Goal: Navigation & Orientation: Find specific page/section

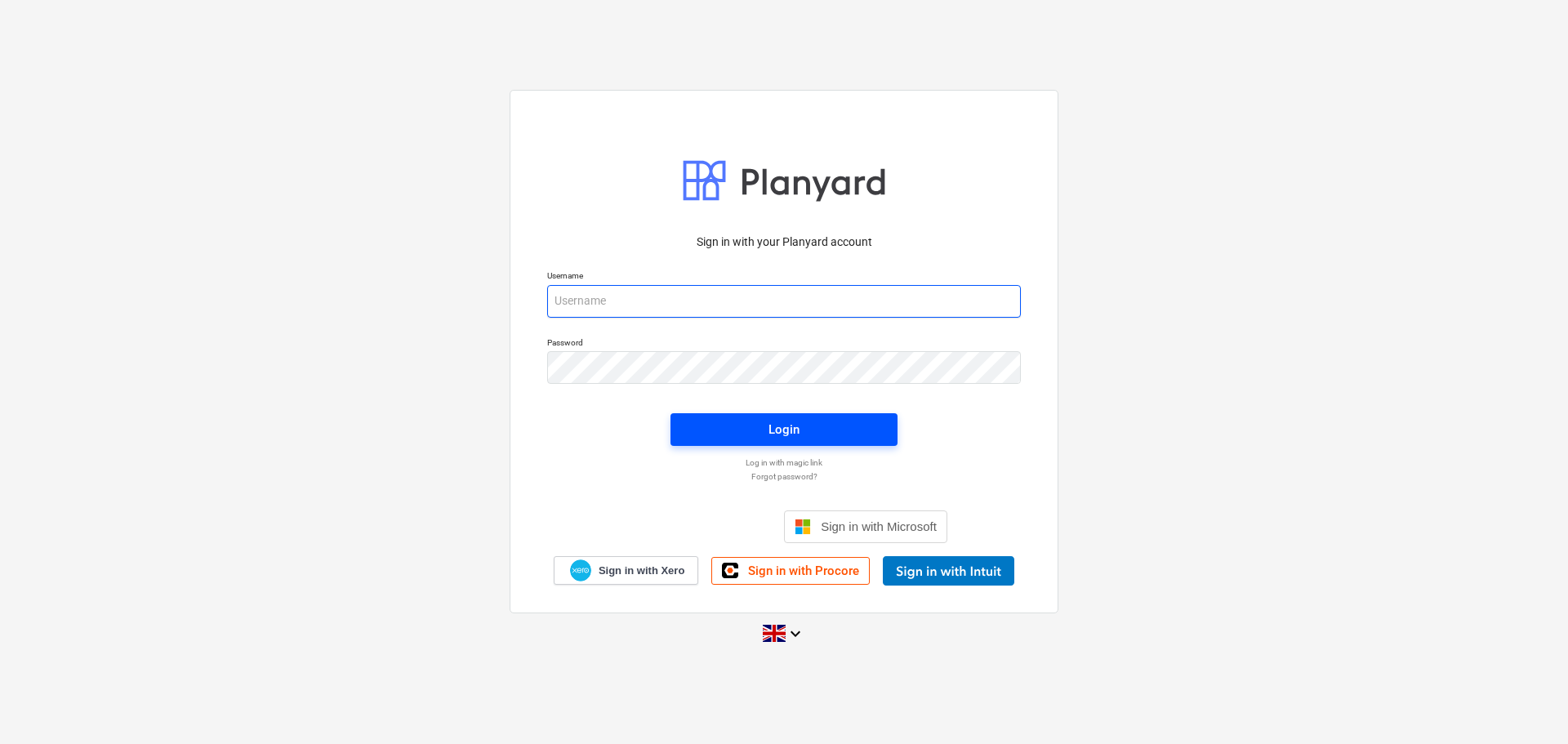
type input "[EMAIL_ADDRESS][DOMAIN_NAME]"
click at [764, 427] on span "Login" at bounding box center [784, 429] width 188 height 21
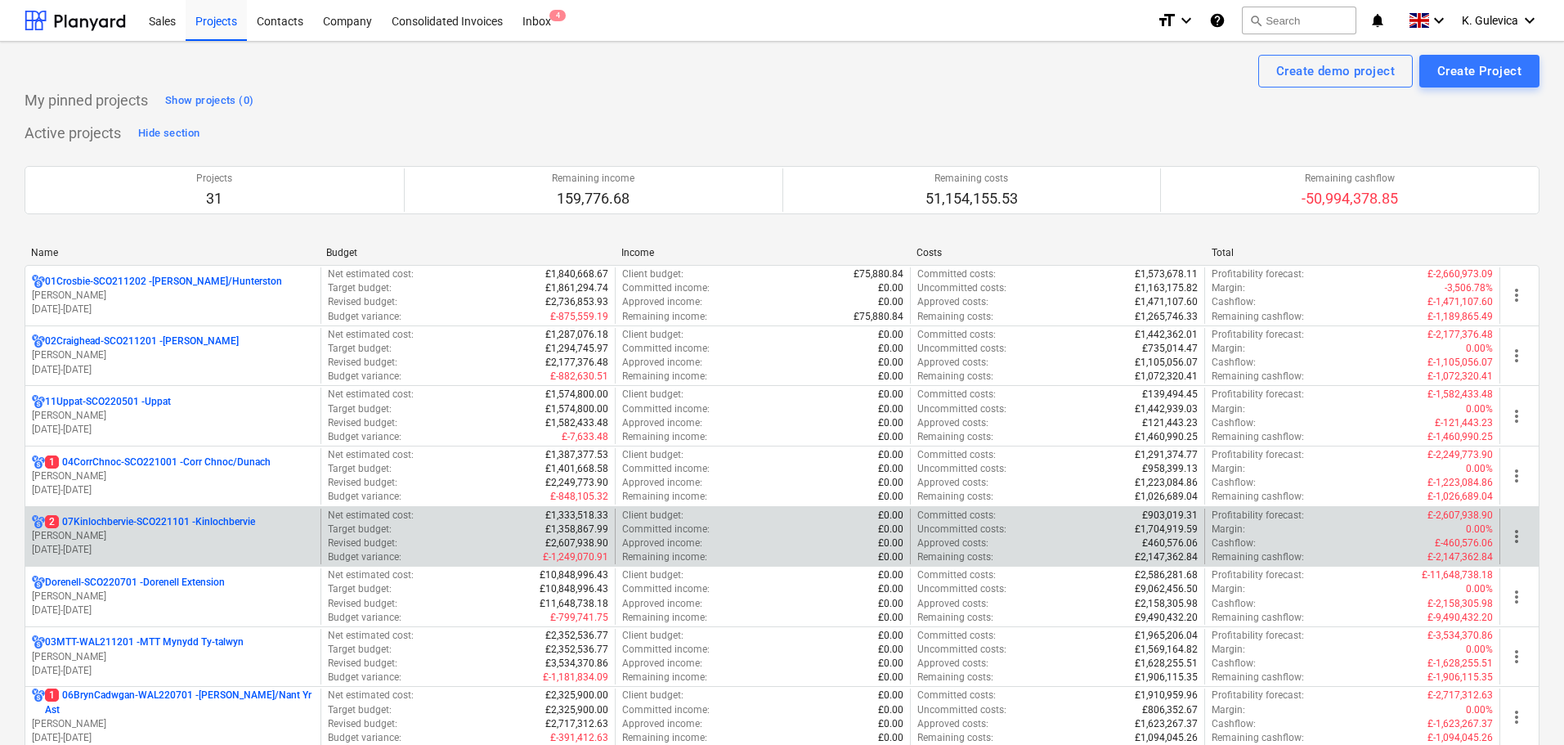
click at [107, 522] on p "2 07Kinlochbervie-SCO221101 - Kinlochbervie" at bounding box center [150, 522] width 210 height 14
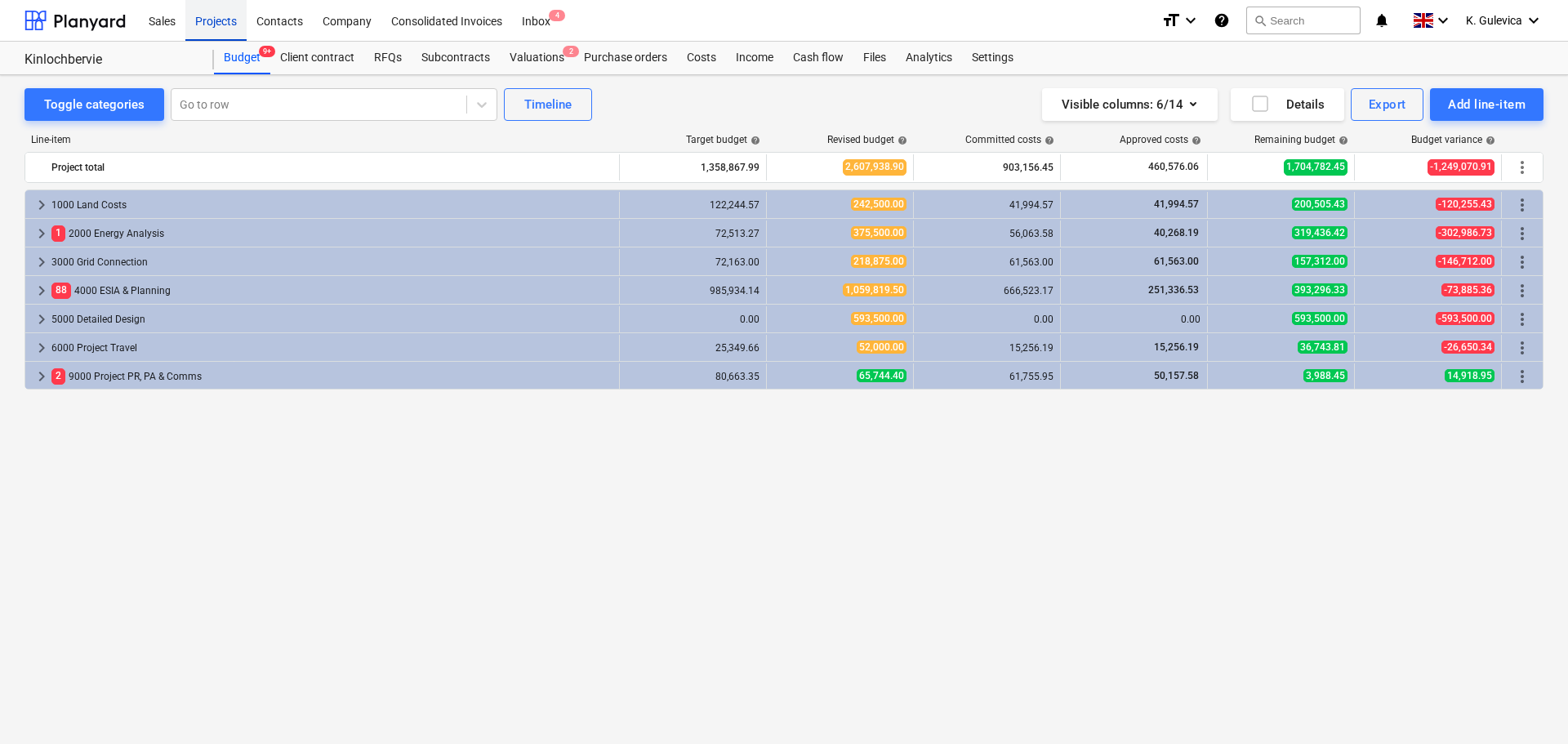
click at [215, 23] on div "Projects" at bounding box center [216, 20] width 61 height 42
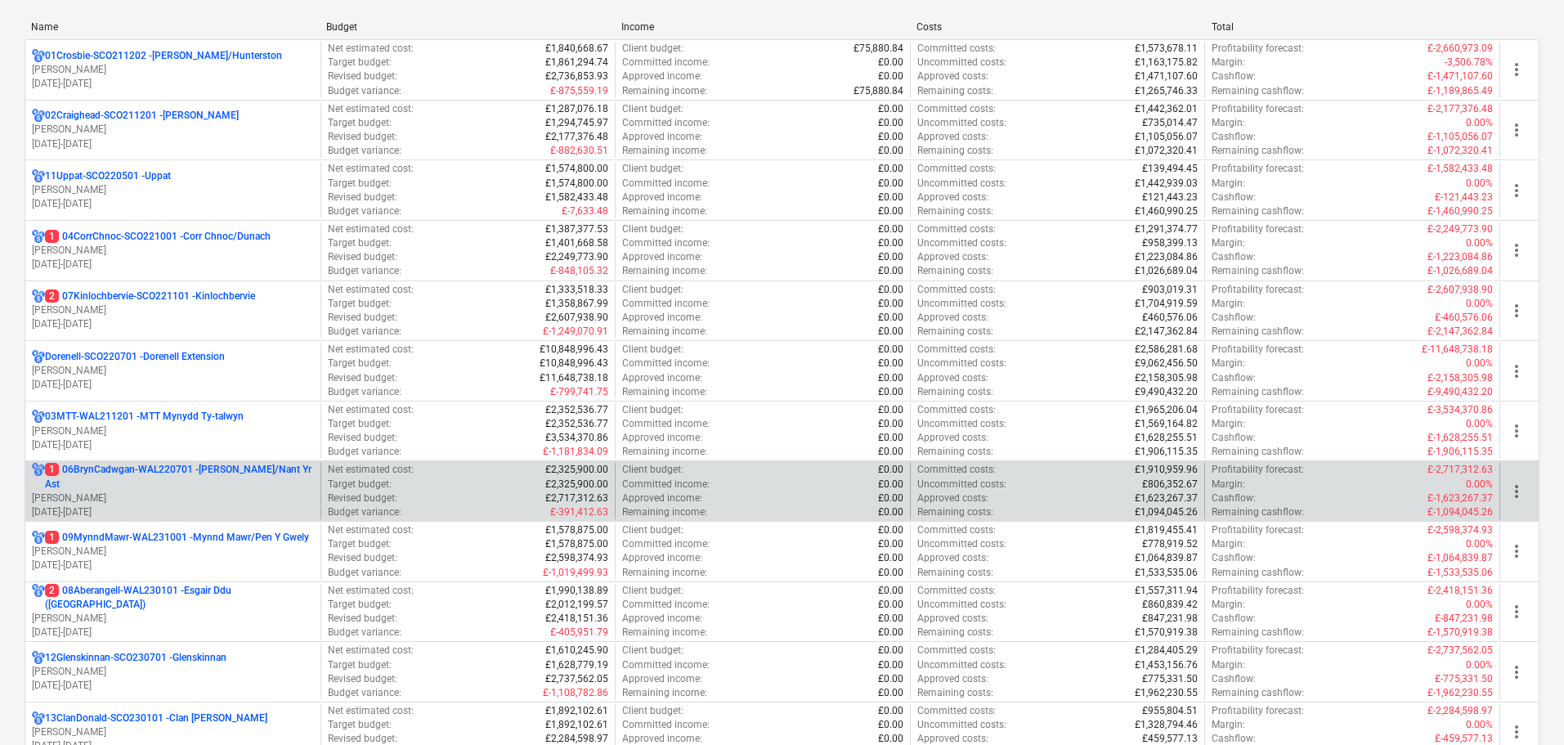
scroll to position [245, 0]
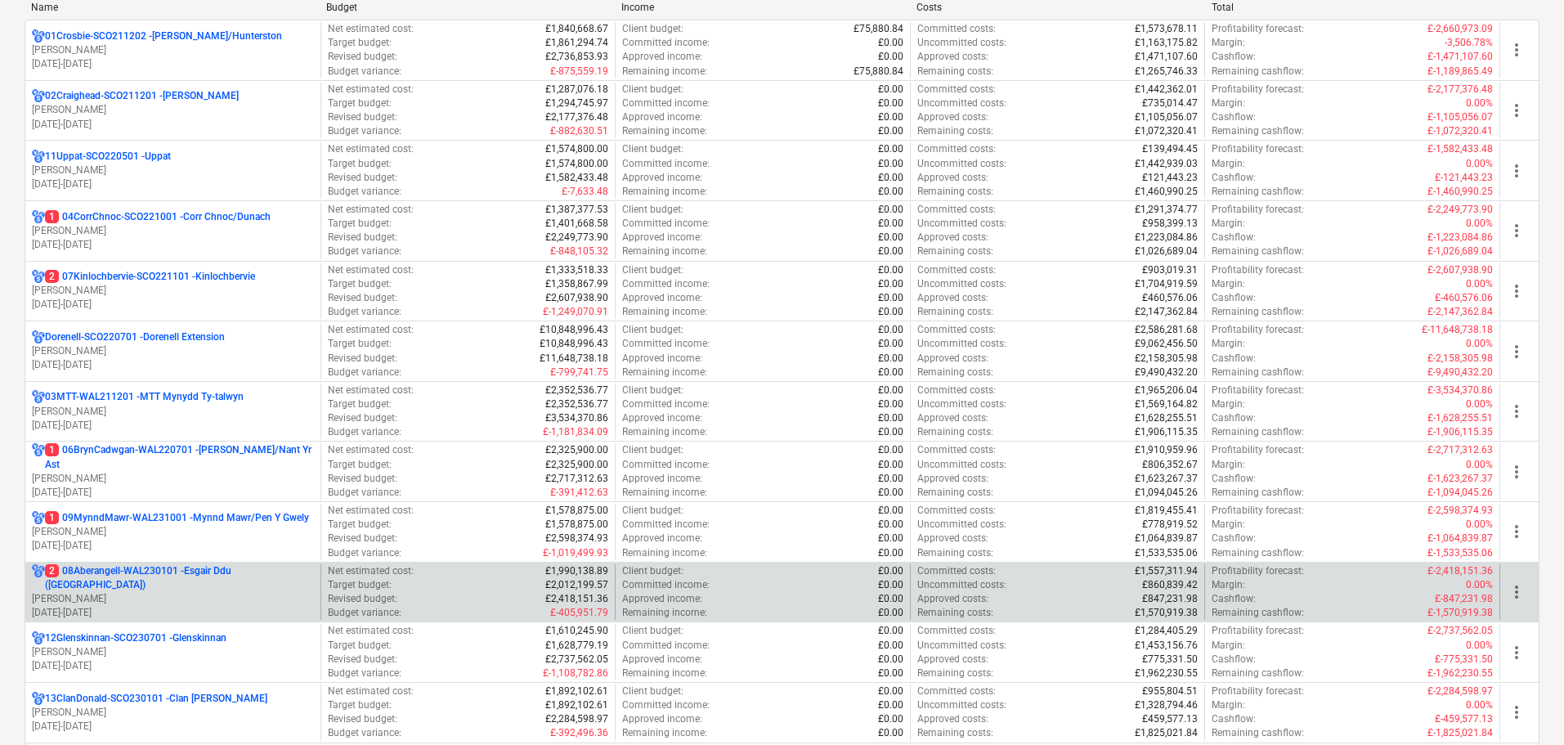
click at [189, 579] on p "2 08Aberangell-WAL230101 - Esgair Ddu ([GEOGRAPHIC_DATA])" at bounding box center [179, 578] width 269 height 28
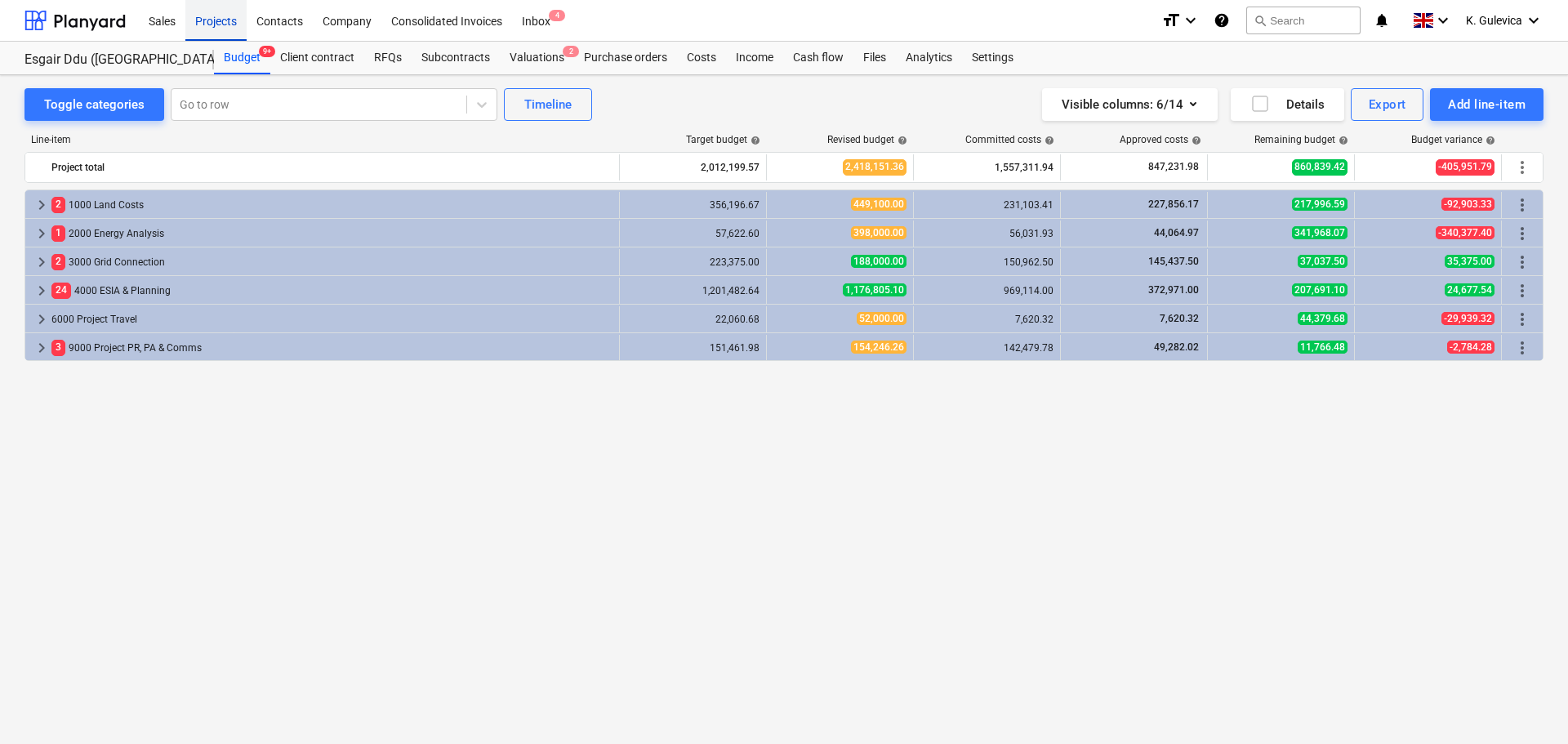
click at [206, 25] on div "Projects" at bounding box center [216, 20] width 61 height 42
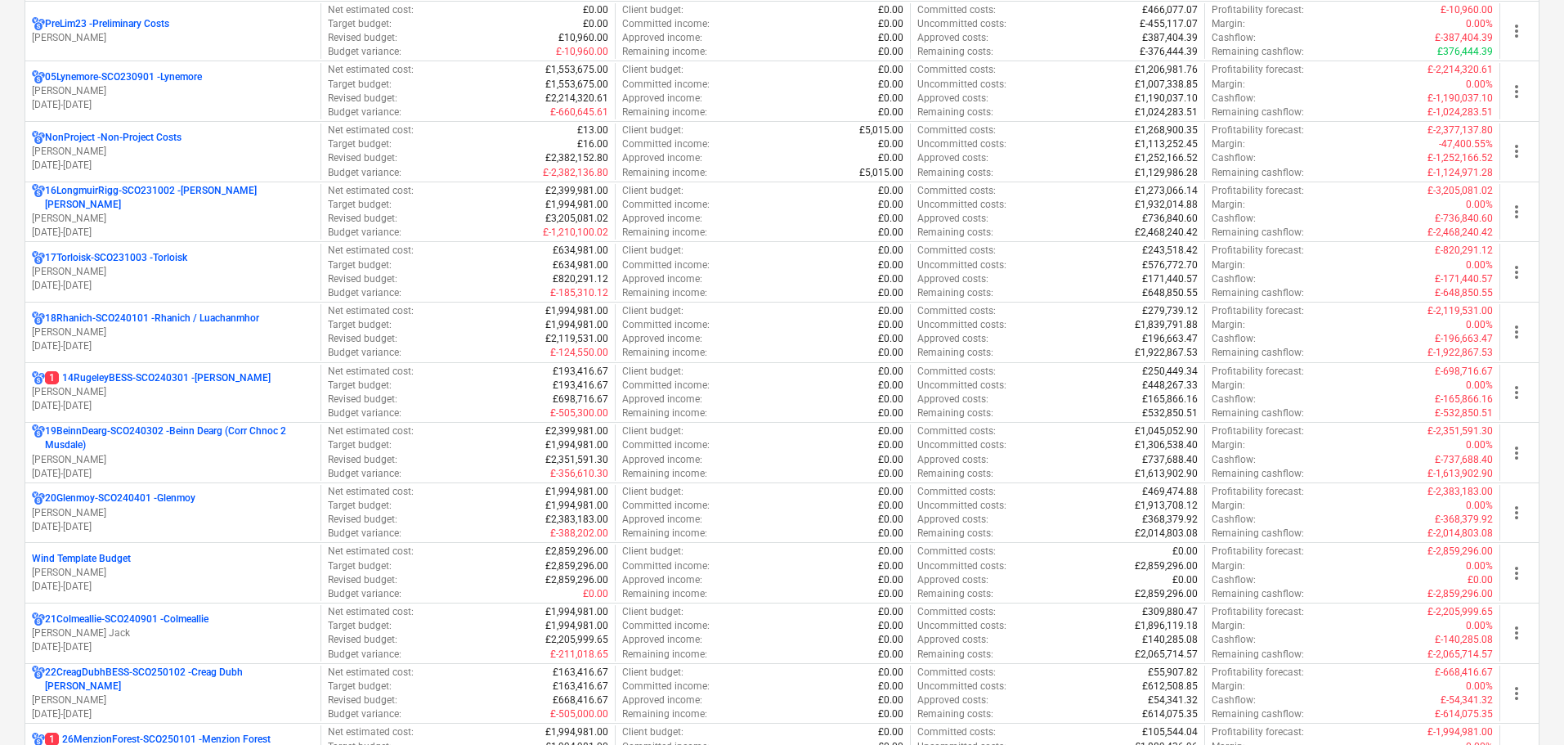
scroll to position [1227, 0]
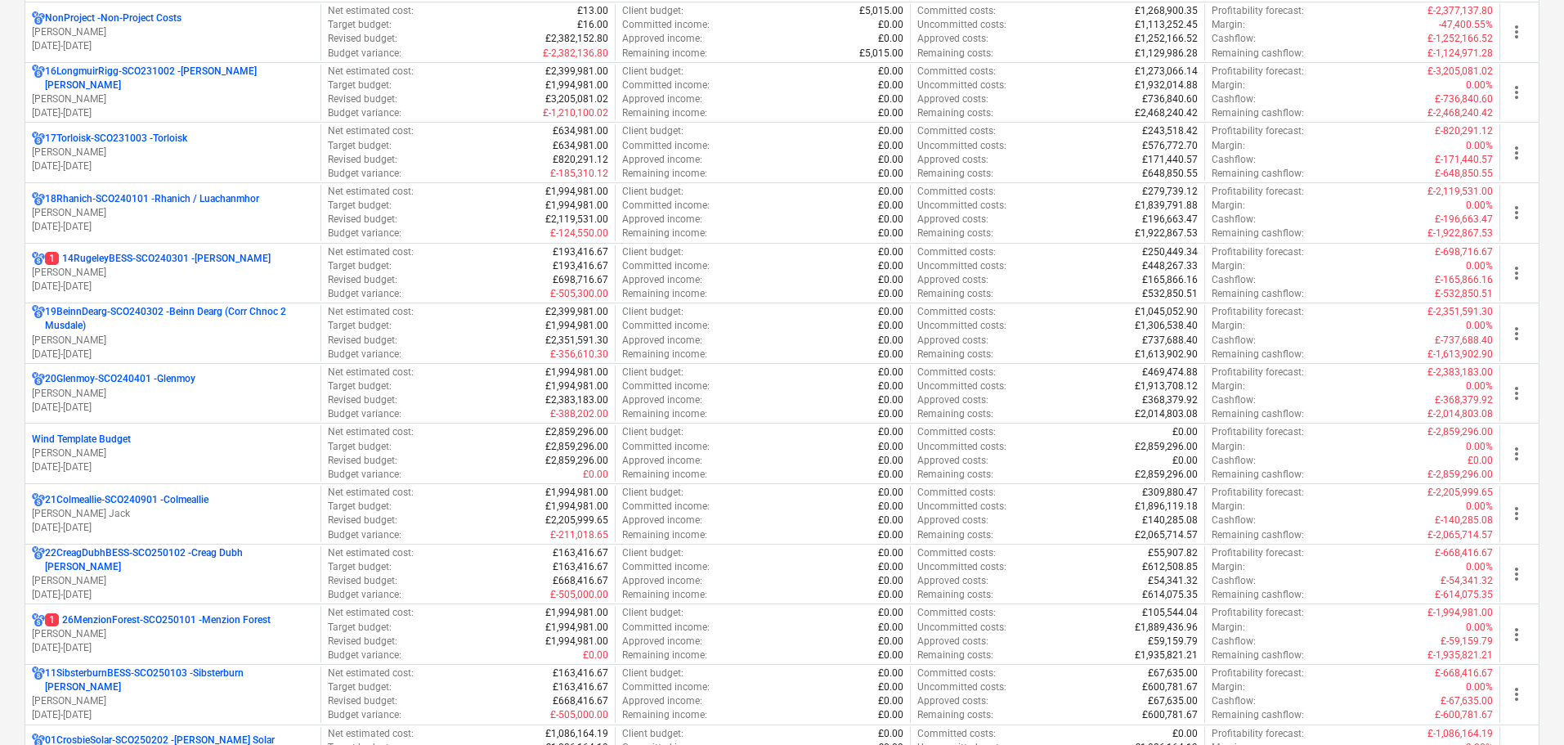
click at [126, 634] on p "[PERSON_NAME]" at bounding box center [173, 634] width 282 height 14
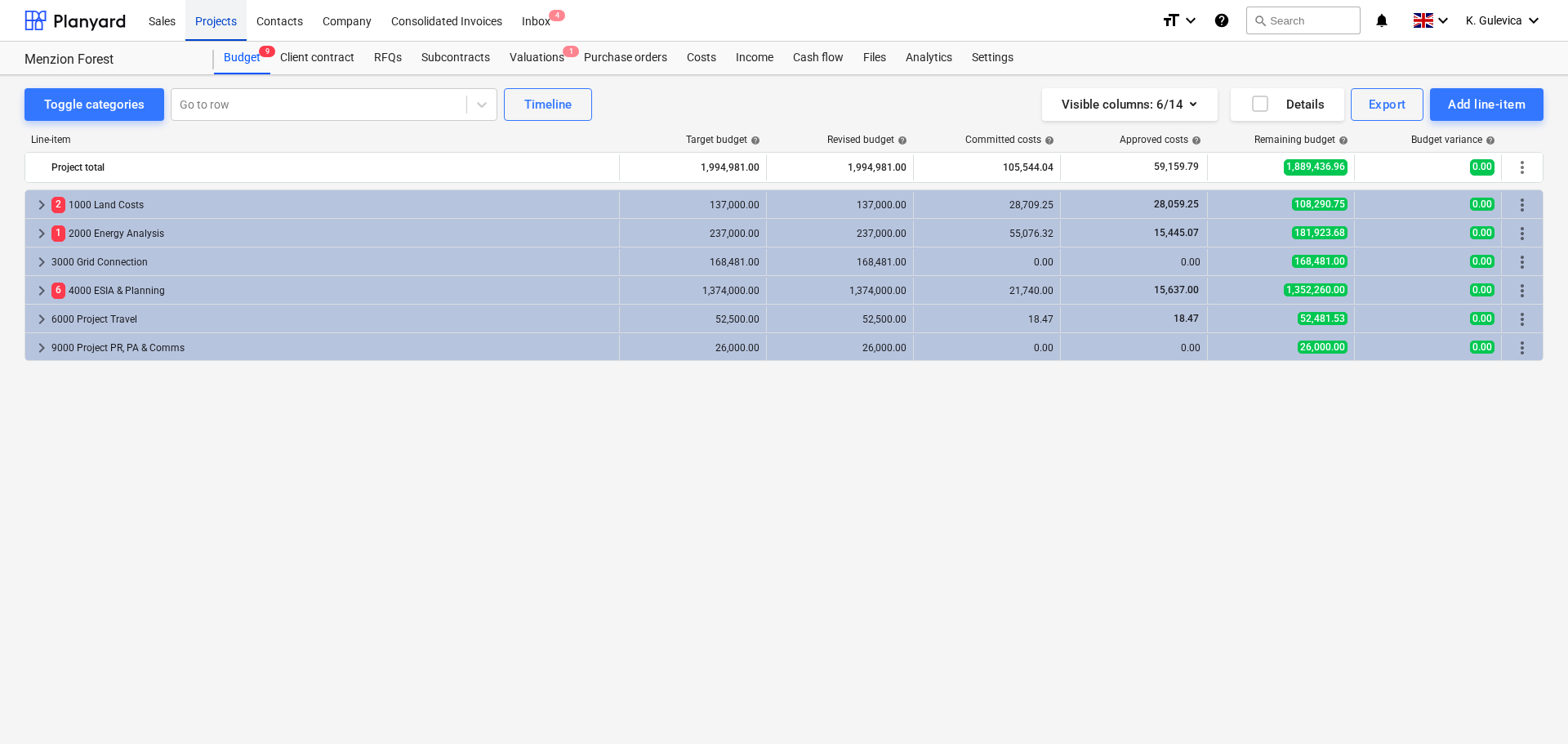
click at [206, 16] on div "Projects" at bounding box center [216, 20] width 61 height 42
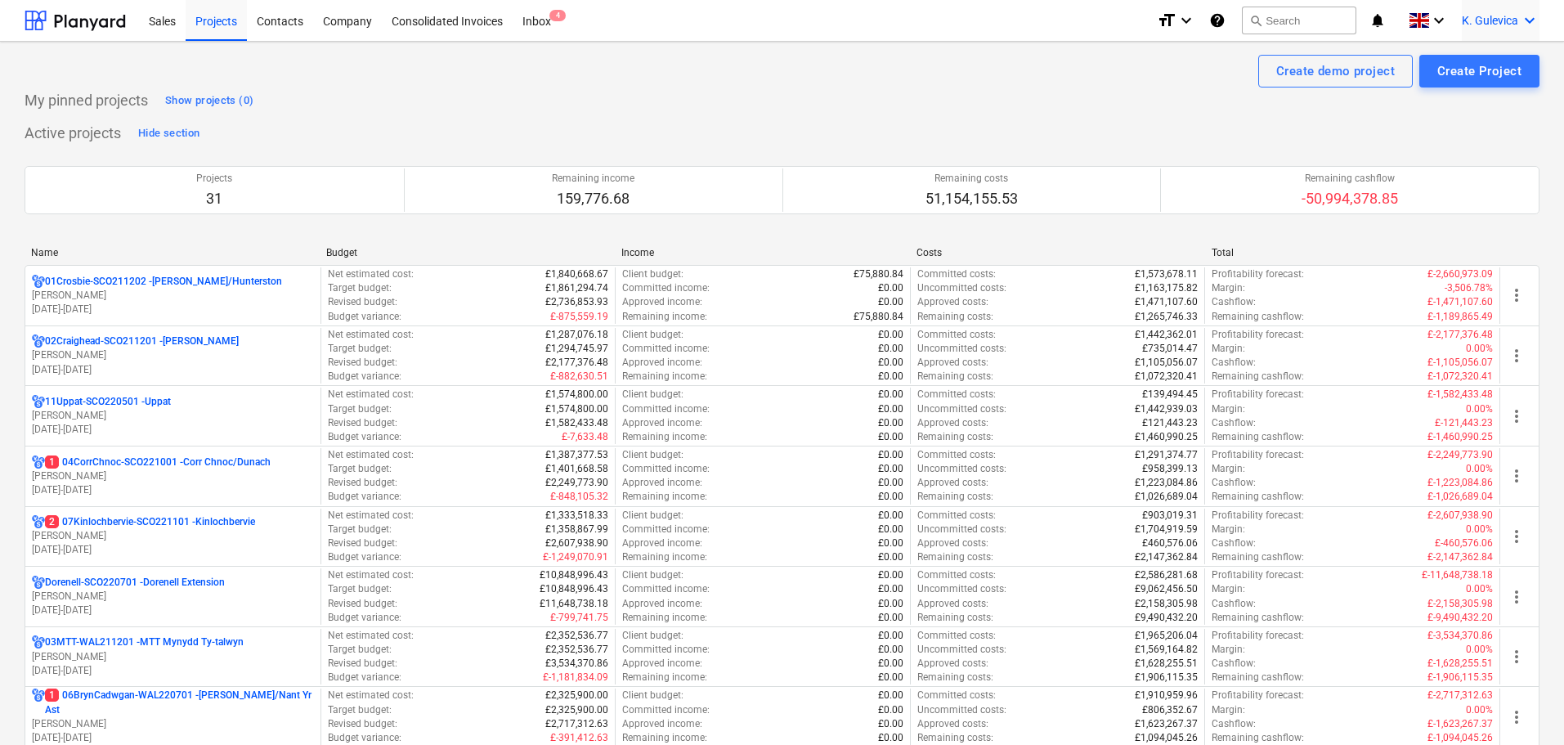
click at [1506, 16] on span "K. Gulevica" at bounding box center [1490, 20] width 56 height 13
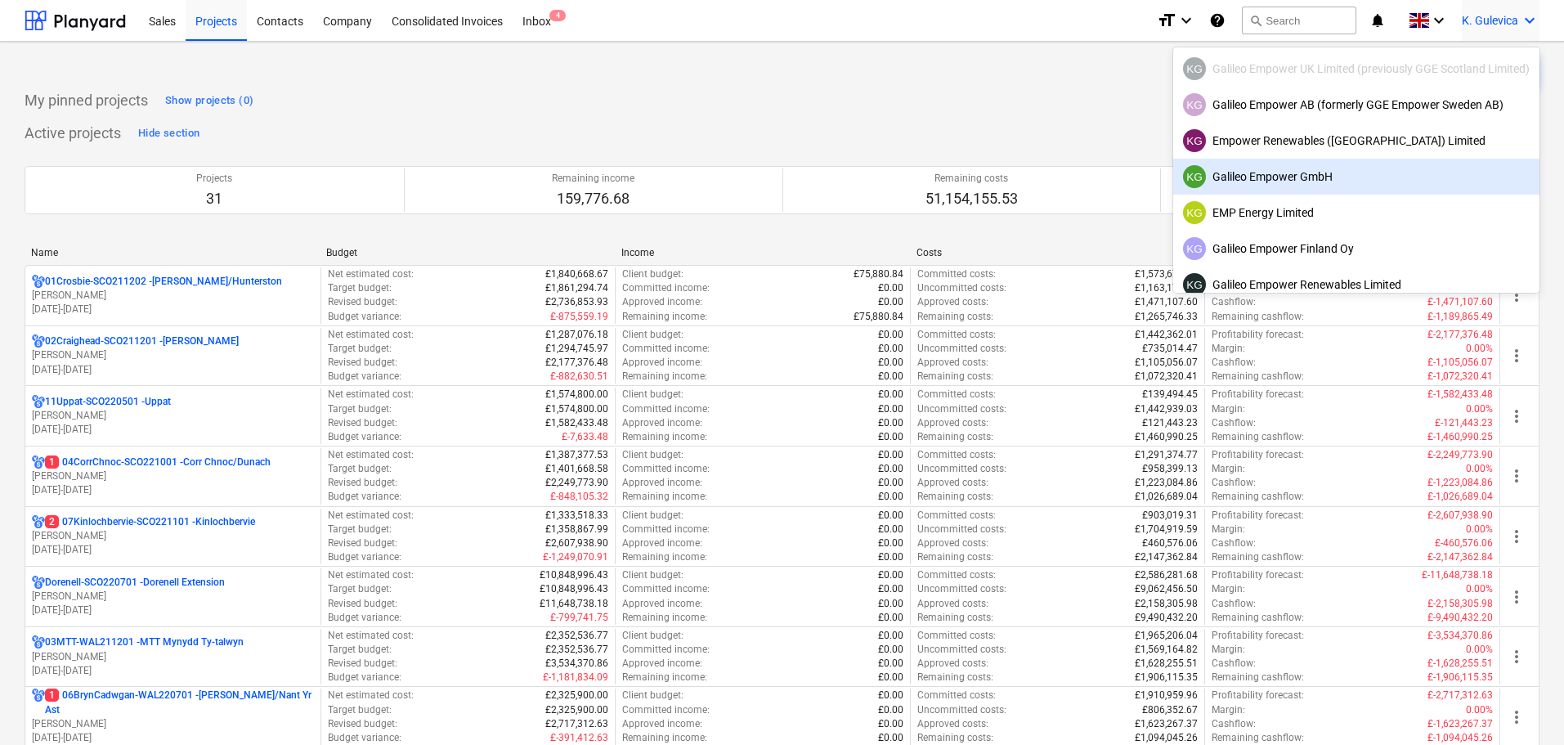
click at [1250, 178] on div "KG Galileo Empower GmbH" at bounding box center [1356, 176] width 347 height 23
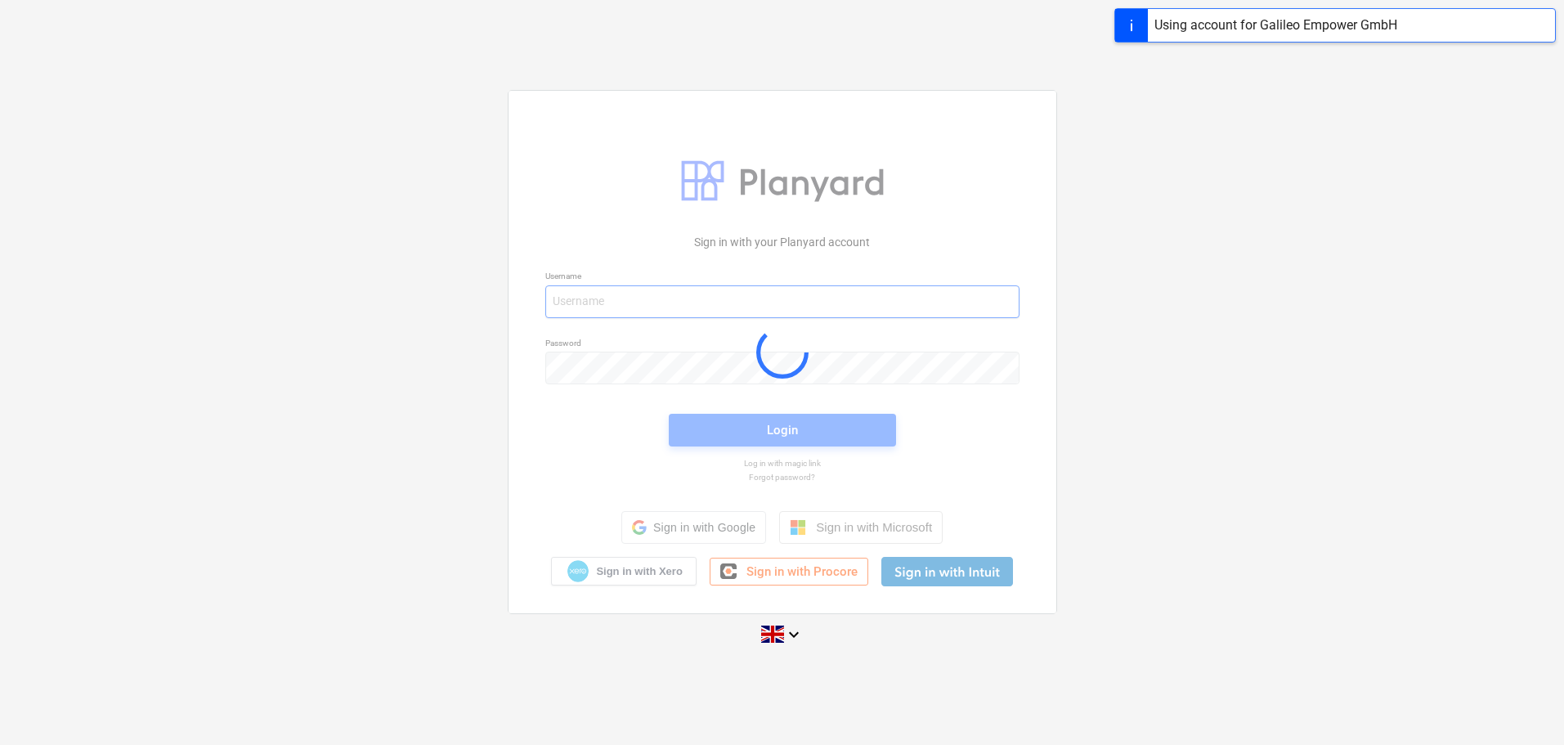
type input "[EMAIL_ADDRESS][DOMAIN_NAME]"
